Goal: Information Seeking & Learning: Learn about a topic

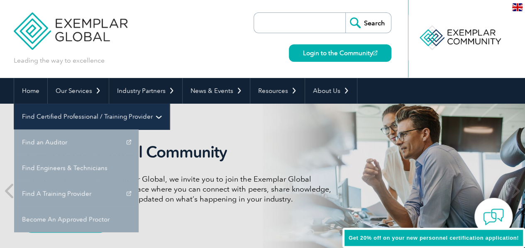
click at [169, 104] on link "Find Certified Professional / Training Provider" at bounding box center [91, 117] width 155 height 26
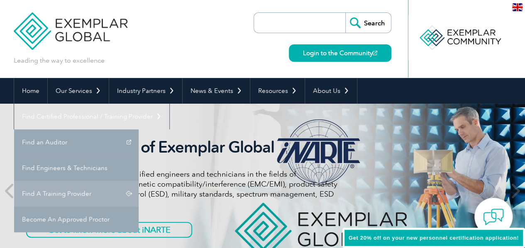
click at [139, 181] on link "Find A Training Provider" at bounding box center [76, 194] width 124 height 26
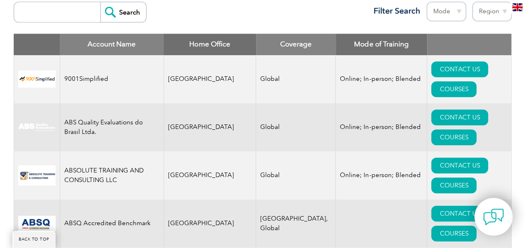
scroll to position [306, 0]
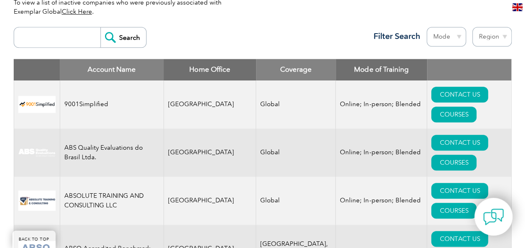
click at [458, 38] on select "Mode Online In-person Blended" at bounding box center [445, 36] width 39 height 19
click at [503, 38] on select "Region Australia Bahrain Bangladesh Brazil Canada Colombia Dominican Republic E…" at bounding box center [491, 36] width 39 height 19
select select "Brazil"
click at [472, 27] on select "Region Australia Bahrain Bangladesh Brazil Canada Colombia Dominican Republic E…" at bounding box center [491, 36] width 39 height 19
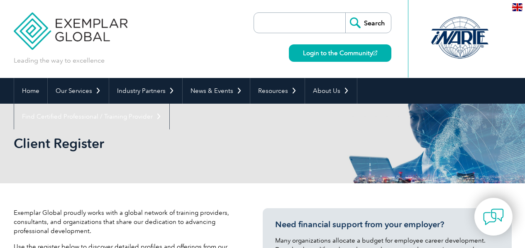
select select "[GEOGRAPHIC_DATA]"
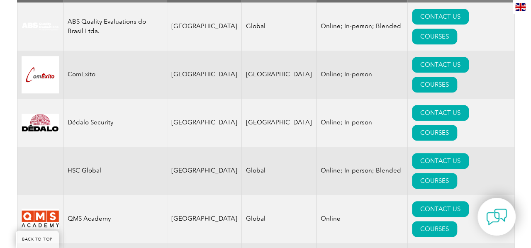
scroll to position [389, 0]
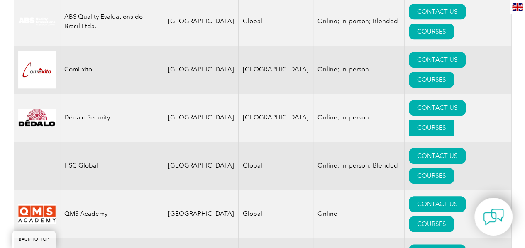
click at [454, 120] on link "COURSES" at bounding box center [431, 128] width 45 height 16
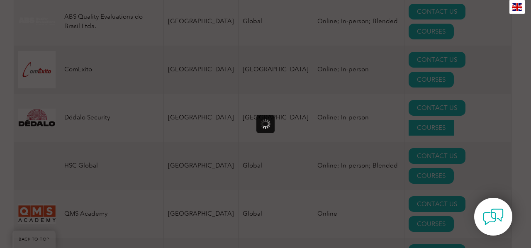
scroll to position [0, 0]
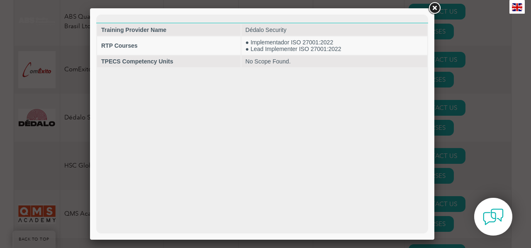
click at [433, 8] on link at bounding box center [434, 8] width 15 height 15
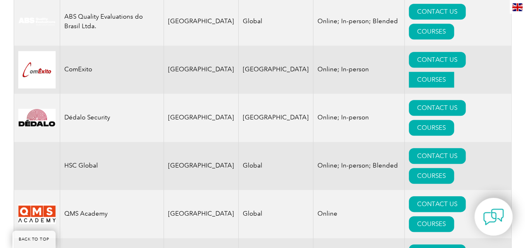
click at [454, 72] on link "COURSES" at bounding box center [431, 80] width 45 height 16
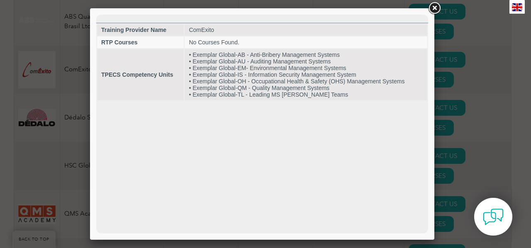
click at [435, 10] on link at bounding box center [434, 8] width 15 height 15
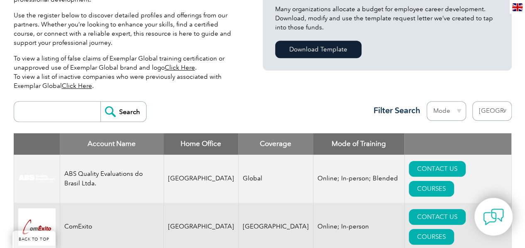
scroll to position [238, 0]
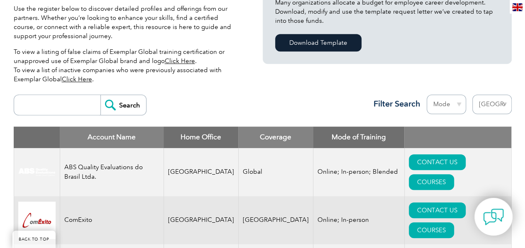
click at [458, 105] on select "Mode Online In-person Blended" at bounding box center [445, 104] width 39 height 19
click at [79, 103] on input "search" at bounding box center [59, 105] width 82 height 20
type input "interaction"
click at [115, 102] on input "Search" at bounding box center [123, 105] width 46 height 20
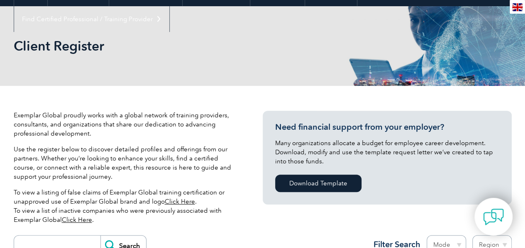
scroll to position [63, 0]
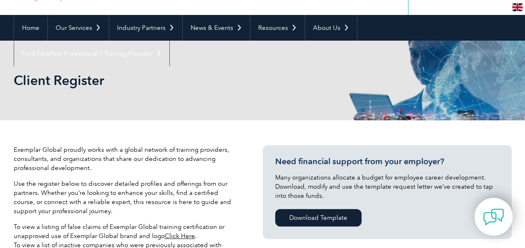
click at [171, 237] on link "Click Here" at bounding box center [180, 235] width 30 height 7
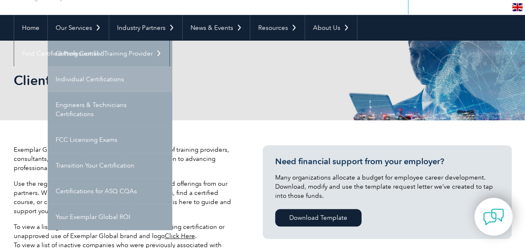
click at [78, 77] on link "Individual Certifications" at bounding box center [110, 79] width 124 height 26
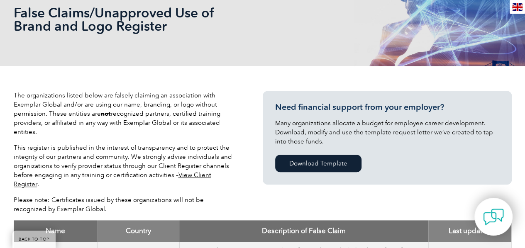
scroll to position [126, 0]
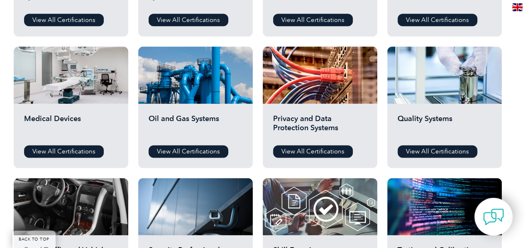
scroll to position [542, 0]
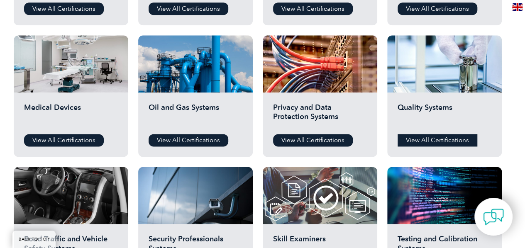
click at [443, 138] on link "View All Certifications" at bounding box center [437, 140] width 80 height 12
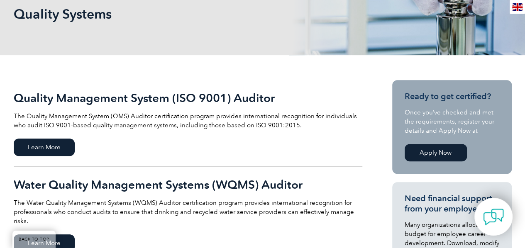
scroll to position [99, 0]
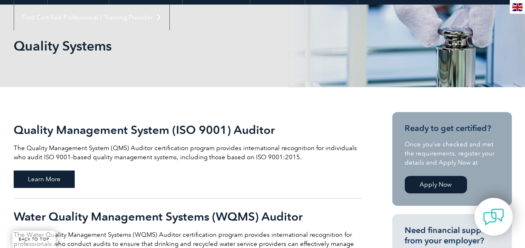
click at [55, 181] on span "Learn More" at bounding box center [44, 178] width 61 height 17
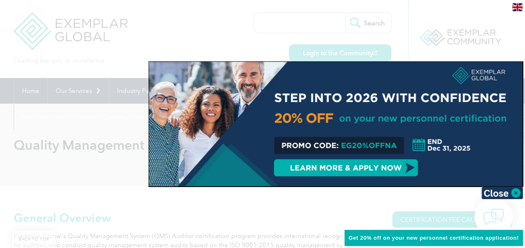
scroll to position [216, 0]
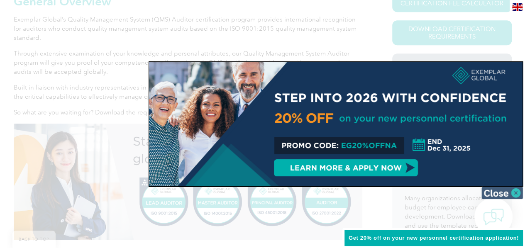
click at [513, 190] on img at bounding box center [501, 193] width 41 height 12
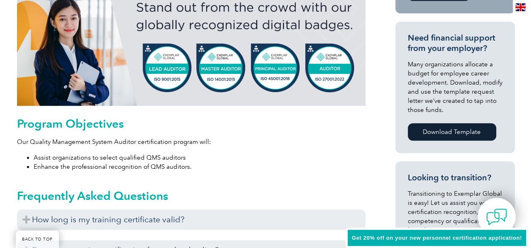
scroll to position [134, 0]
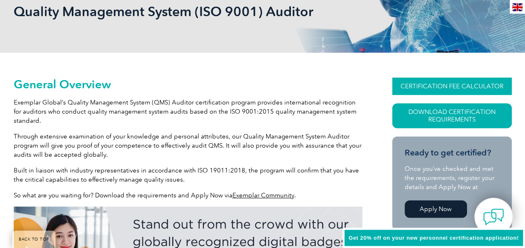
click at [498, 82] on link "CERTIFICATION FEE CALCULATOR" at bounding box center [451, 86] width 119 height 17
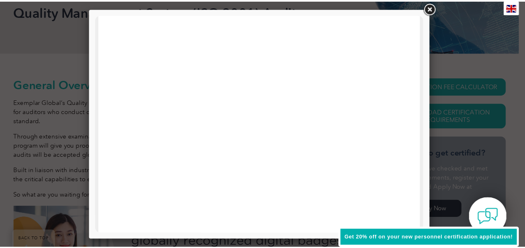
scroll to position [331, 0]
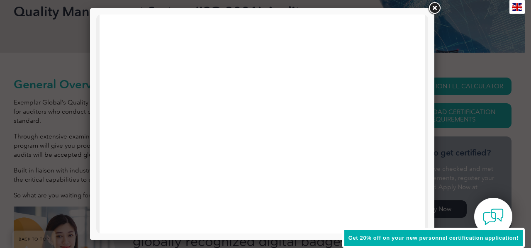
click at [435, 7] on link at bounding box center [434, 8] width 15 height 15
